Goal: Task Accomplishment & Management: Use online tool/utility

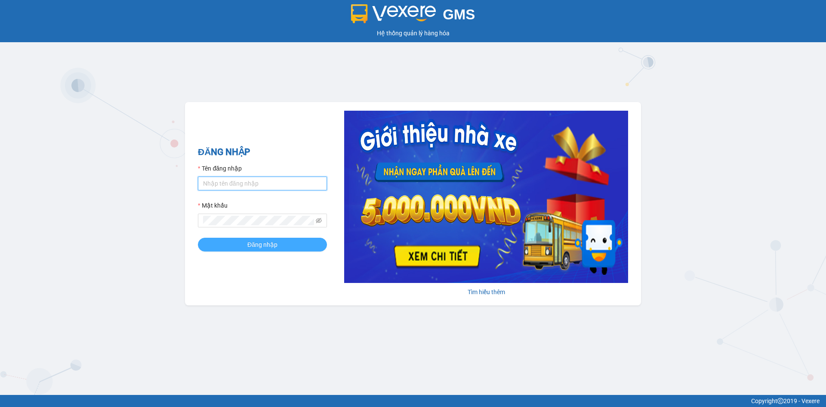
type input "loid.petrobp"
click at [275, 250] on button "Đăng nhập" at bounding box center [262, 244] width 129 height 14
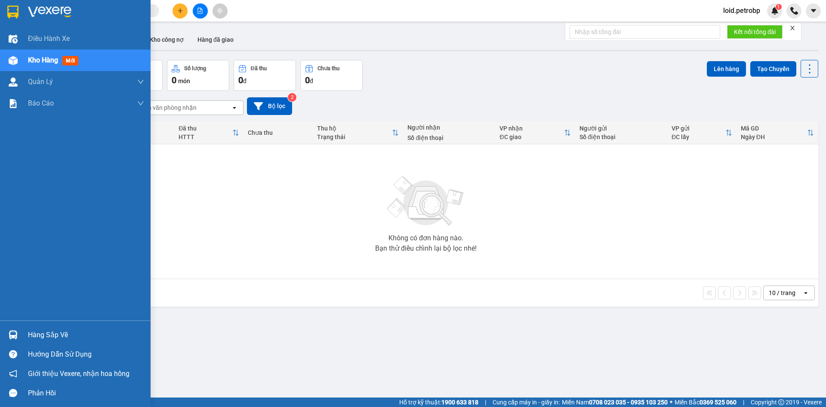
click at [43, 336] on div "Hàng sắp về" at bounding box center [86, 334] width 116 height 13
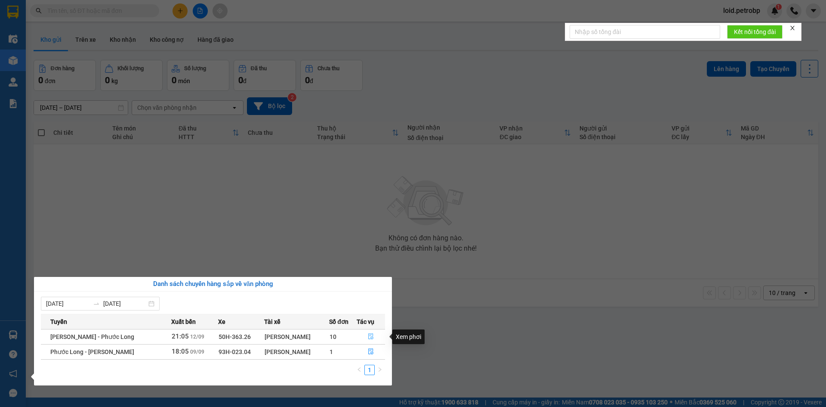
click at [367, 336] on button "button" at bounding box center [371, 337] width 28 height 14
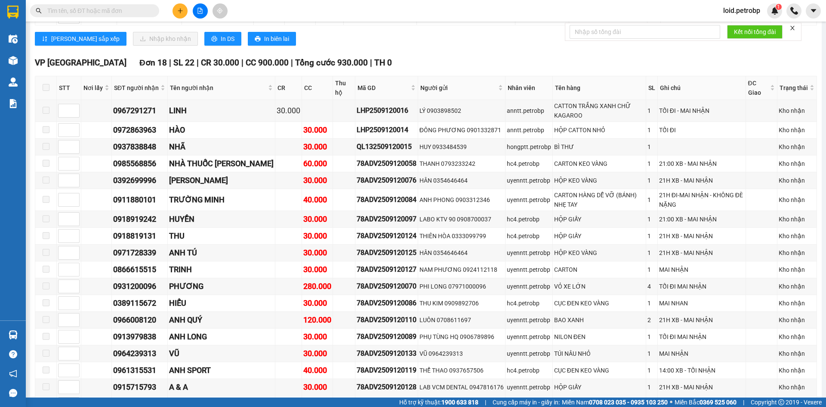
scroll to position [930, 0]
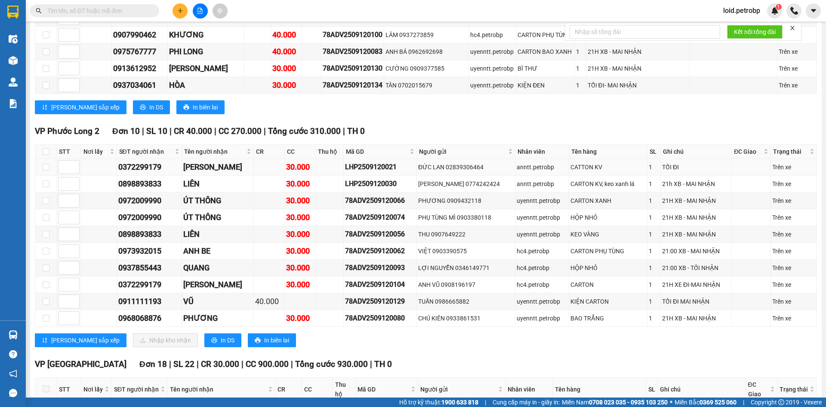
click at [133, 161] on div "0372299179" at bounding box center [149, 167] width 62 height 12
copy div "0372299179"
click at [135, 178] on div "0898893833" at bounding box center [149, 184] width 62 height 12
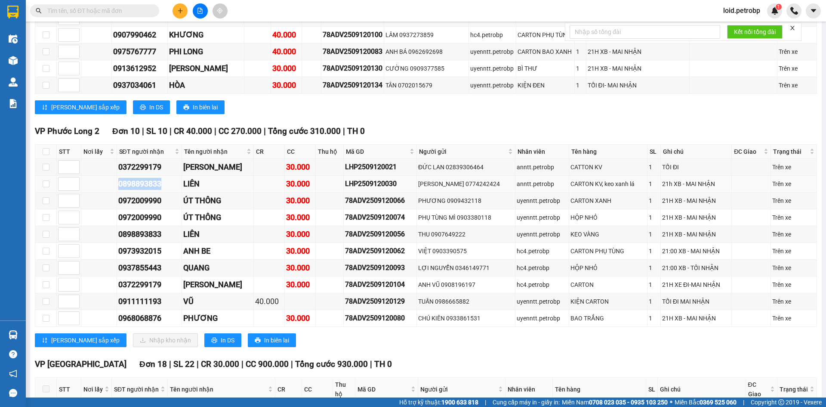
copy div "0898893833"
click at [148, 194] on div "0972009990" at bounding box center [149, 200] width 62 height 12
copy div "0972009990"
click at [147, 228] on div "0898893833" at bounding box center [149, 234] width 62 height 12
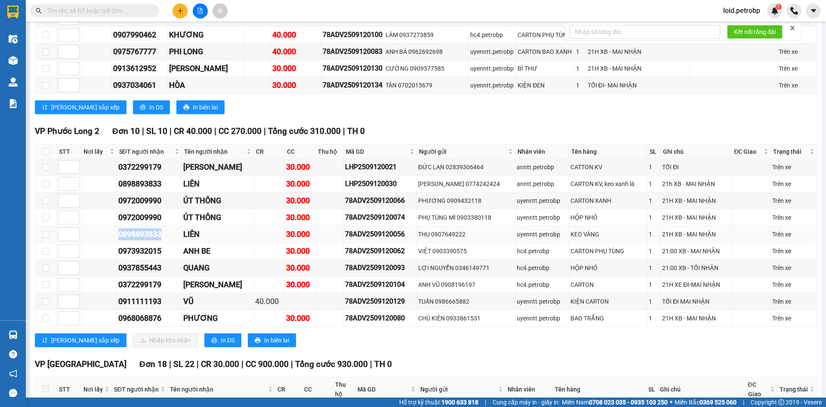
click at [147, 228] on div "0898893833" at bounding box center [149, 234] width 62 height 12
click at [146, 245] on div "0973932015" at bounding box center [149, 251] width 62 height 12
copy div "0973932015"
click at [142, 262] on div "0937855443" at bounding box center [149, 268] width 62 height 12
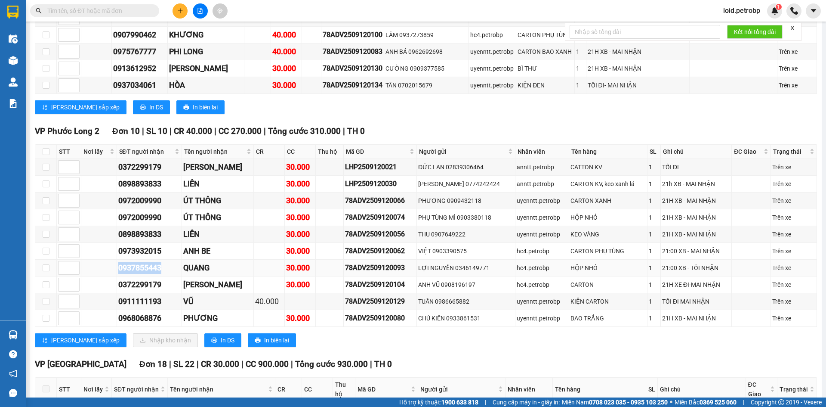
click at [142, 262] on div "0937855443" at bounding box center [149, 268] width 62 height 12
copy div "0937855443"
click at [149, 278] on div "0372299179" at bounding box center [149, 284] width 62 height 12
click at [147, 295] on div "0911111193" at bounding box center [149, 301] width 62 height 12
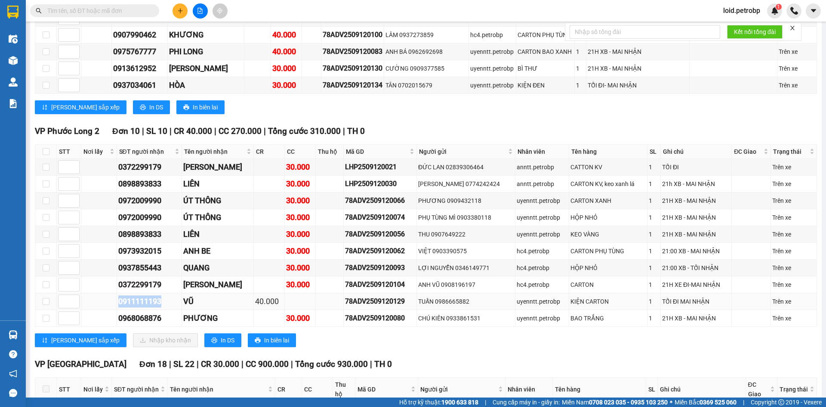
copy div "0911111193"
click at [152, 312] on div "0968068876" at bounding box center [149, 318] width 62 height 12
copy div "0968068876"
click at [47, 148] on input "checkbox" at bounding box center [46, 151] width 7 height 7
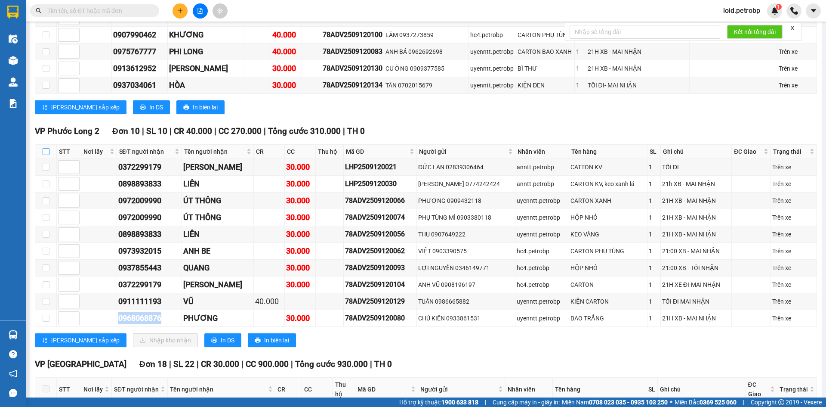
checkbox input "true"
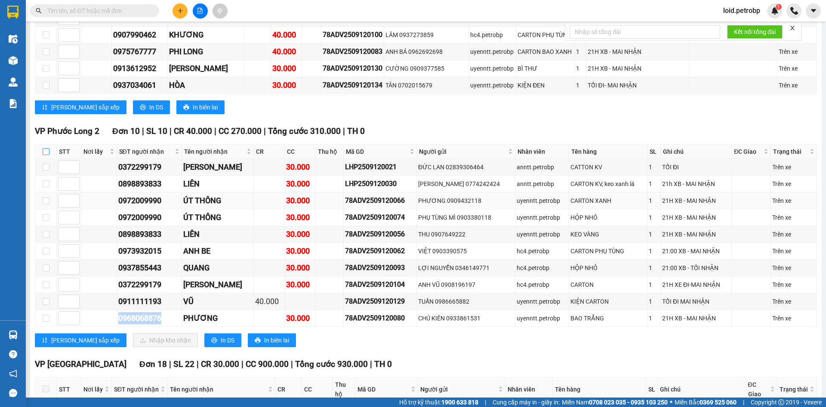
checkbox input "true"
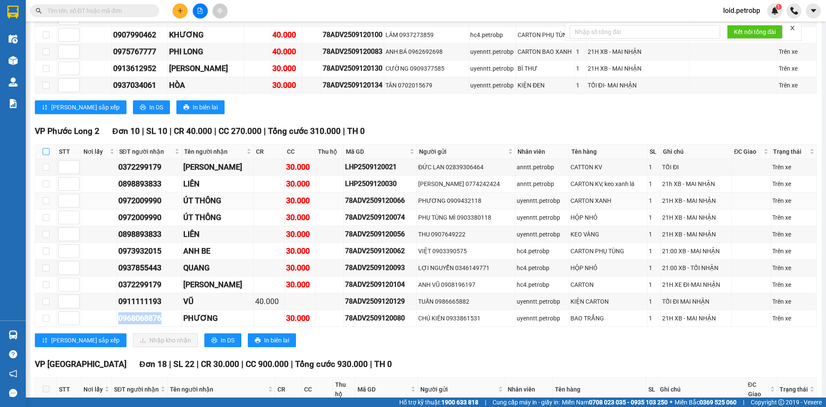
checkbox input "true"
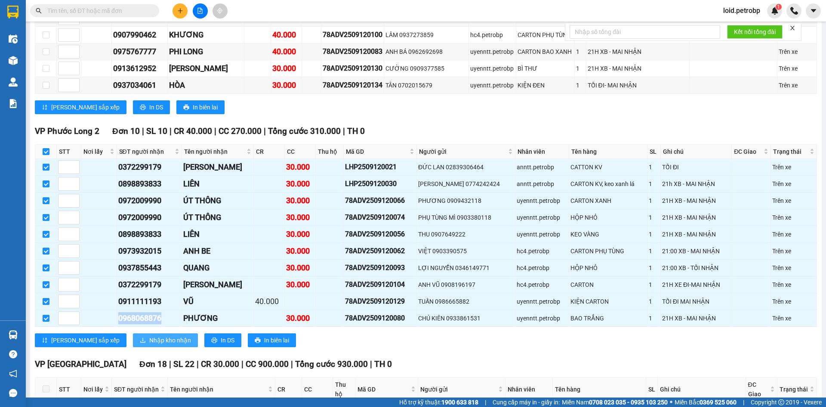
click at [149, 335] on span "Nhập kho nhận" at bounding box center [170, 339] width 42 height 9
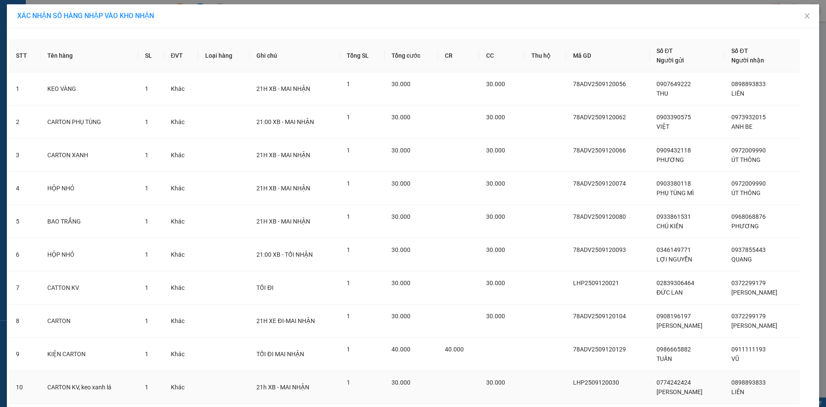
scroll to position [60, 0]
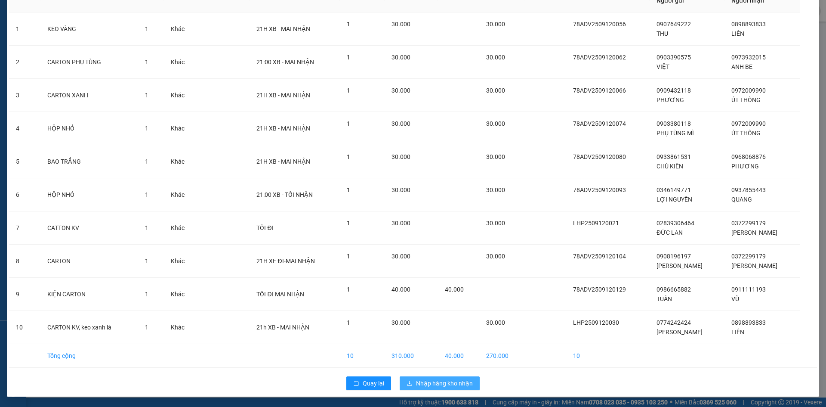
click at [434, 386] on span "Nhập hàng kho nhận" at bounding box center [444, 382] width 57 height 9
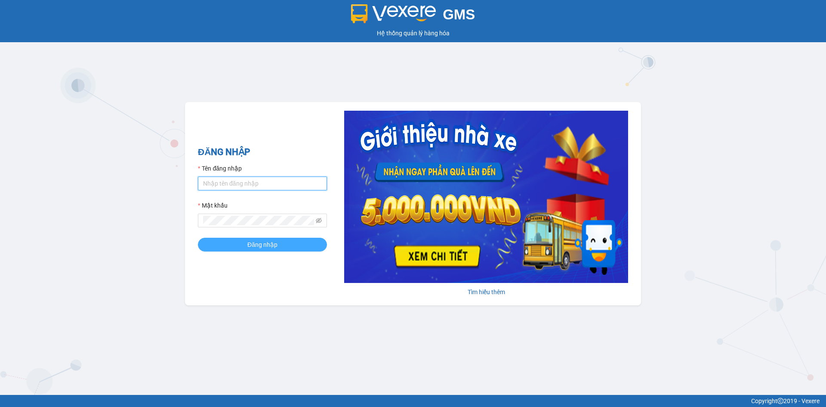
type input "loid.petrobp"
click at [293, 241] on button "Đăng nhập" at bounding box center [262, 244] width 129 height 14
